Goal: Information Seeking & Learning: Check status

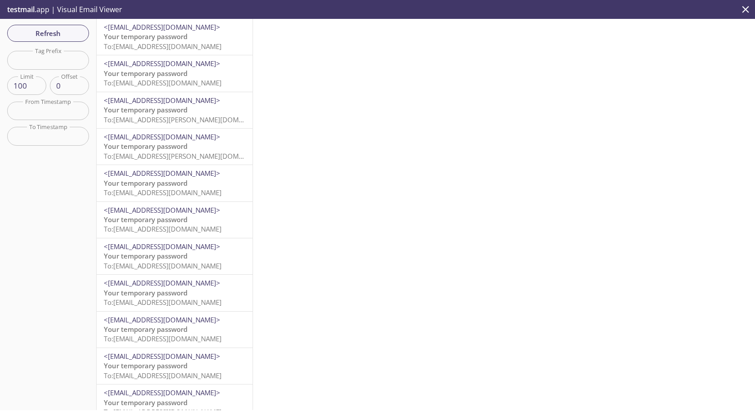
click at [165, 42] on span "To: [EMAIL_ADDRESS][DOMAIN_NAME]" at bounding box center [163, 46] width 118 height 9
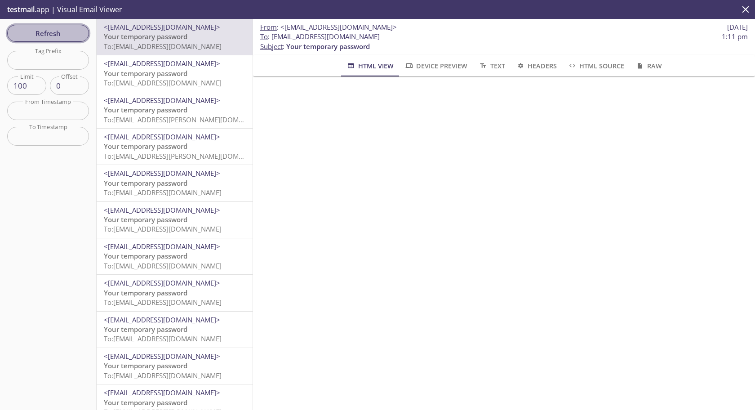
click at [64, 38] on span "Refresh" at bounding box center [47, 33] width 67 height 12
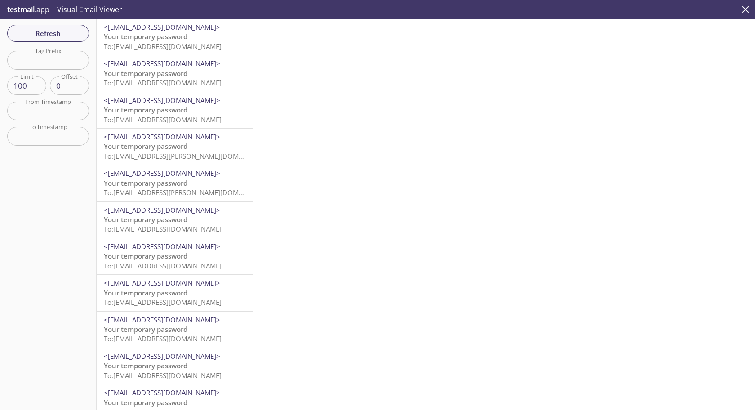
click at [156, 42] on span "To: [EMAIL_ADDRESS][DOMAIN_NAME]" at bounding box center [163, 46] width 118 height 9
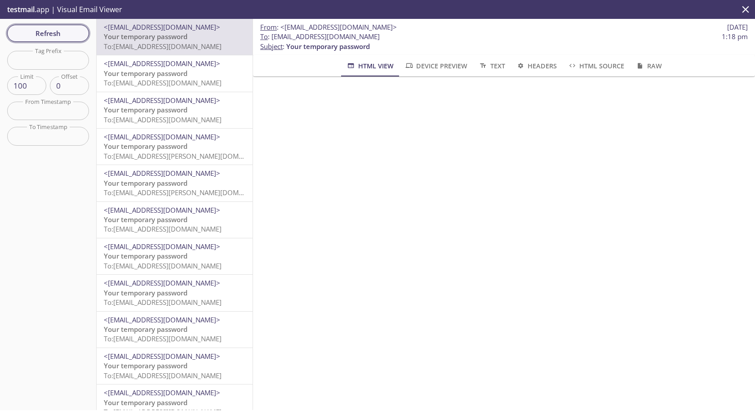
click at [65, 35] on span "Refresh" at bounding box center [47, 33] width 67 height 12
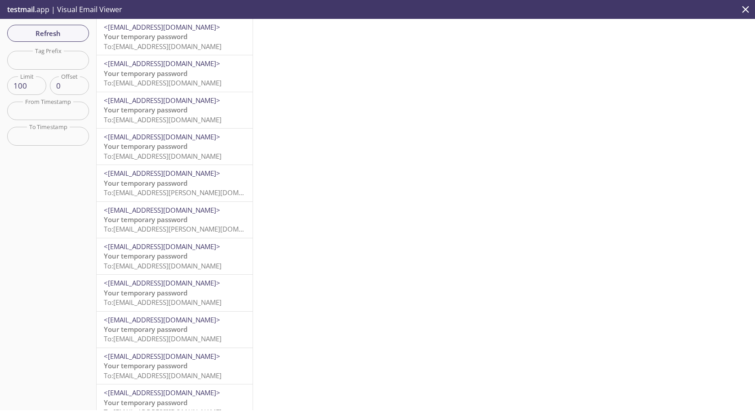
click at [197, 51] on div "<[EMAIL_ADDRESS][DOMAIN_NAME]> Your temporary password To: [EMAIL_ADDRESS][DOMA…" at bounding box center [175, 37] width 156 height 36
